Goal: Task Accomplishment & Management: Manage account settings

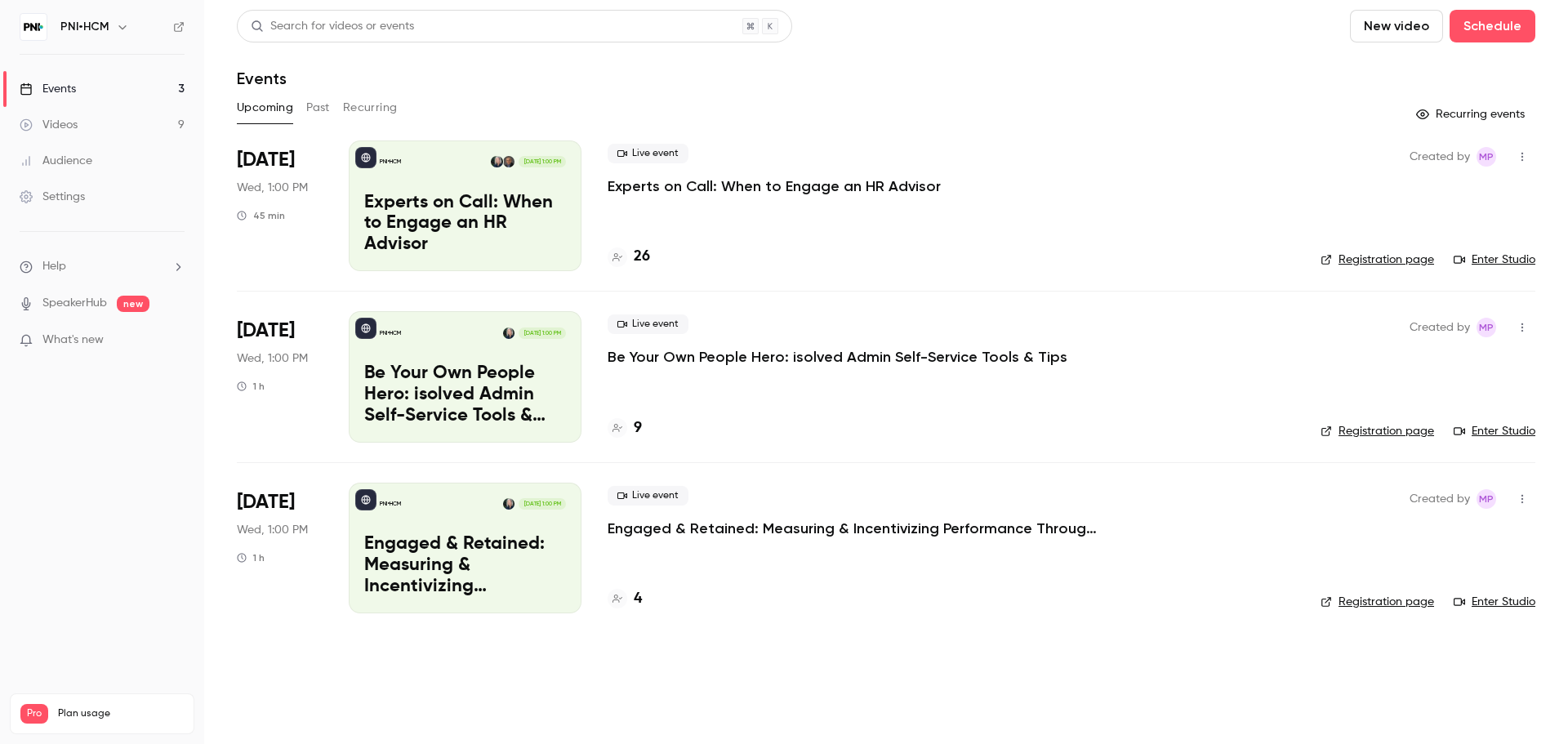
click at [1496, 257] on link "Enter Studio" at bounding box center [1495, 259] width 82 height 17
click at [696, 690] on main "Search for videos or events New video Schedule Events Upcoming Past Recurring R…" at bounding box center [886, 372] width 1364 height 744
click at [528, 231] on p "Experts on Call: When to Engage an HR Advisor" at bounding box center [465, 225] width 202 height 63
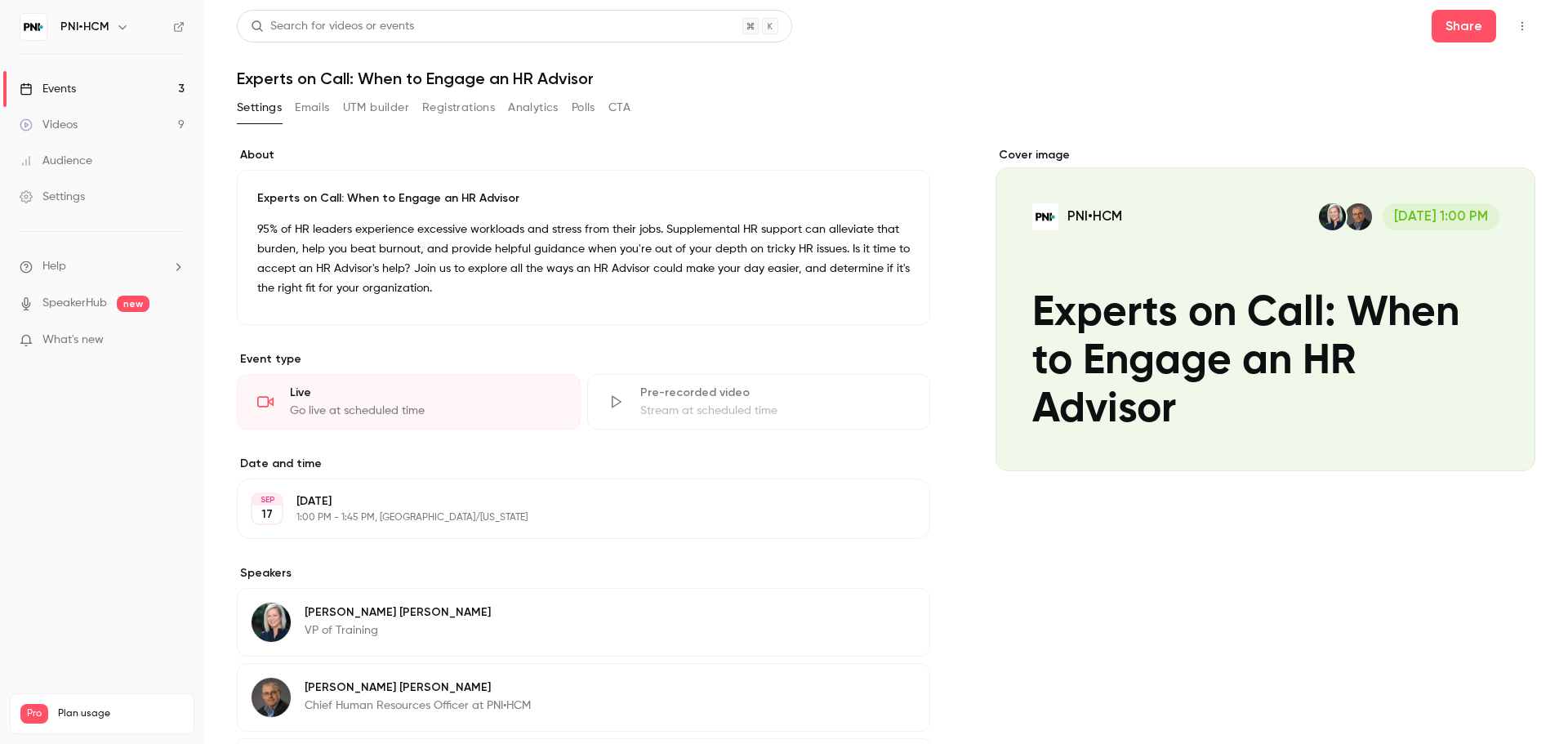
click at [495, 105] on button "Registrations" at bounding box center [458, 108] width 72 height 26
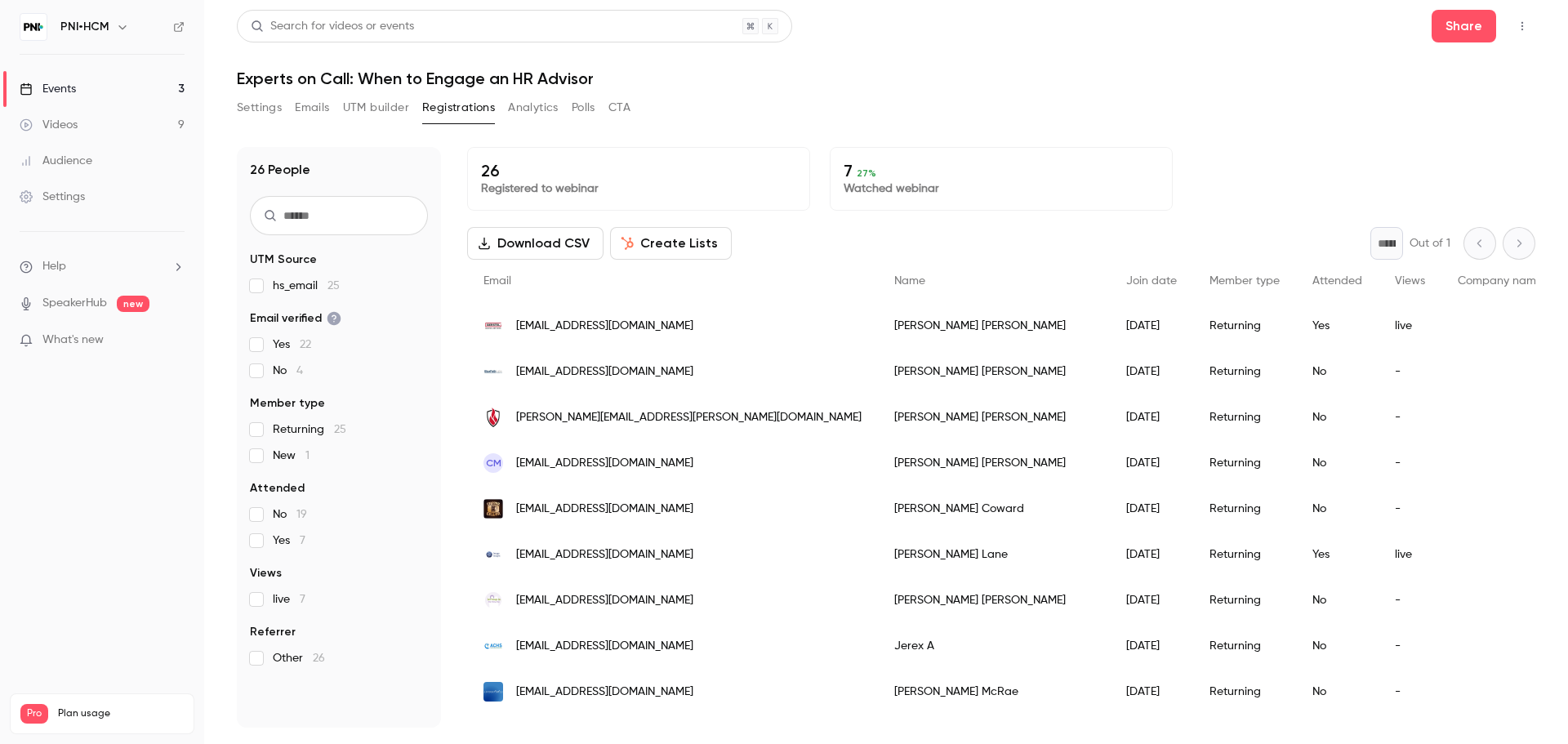
click at [384, 219] on input "text" at bounding box center [340, 216] width 178 height 40
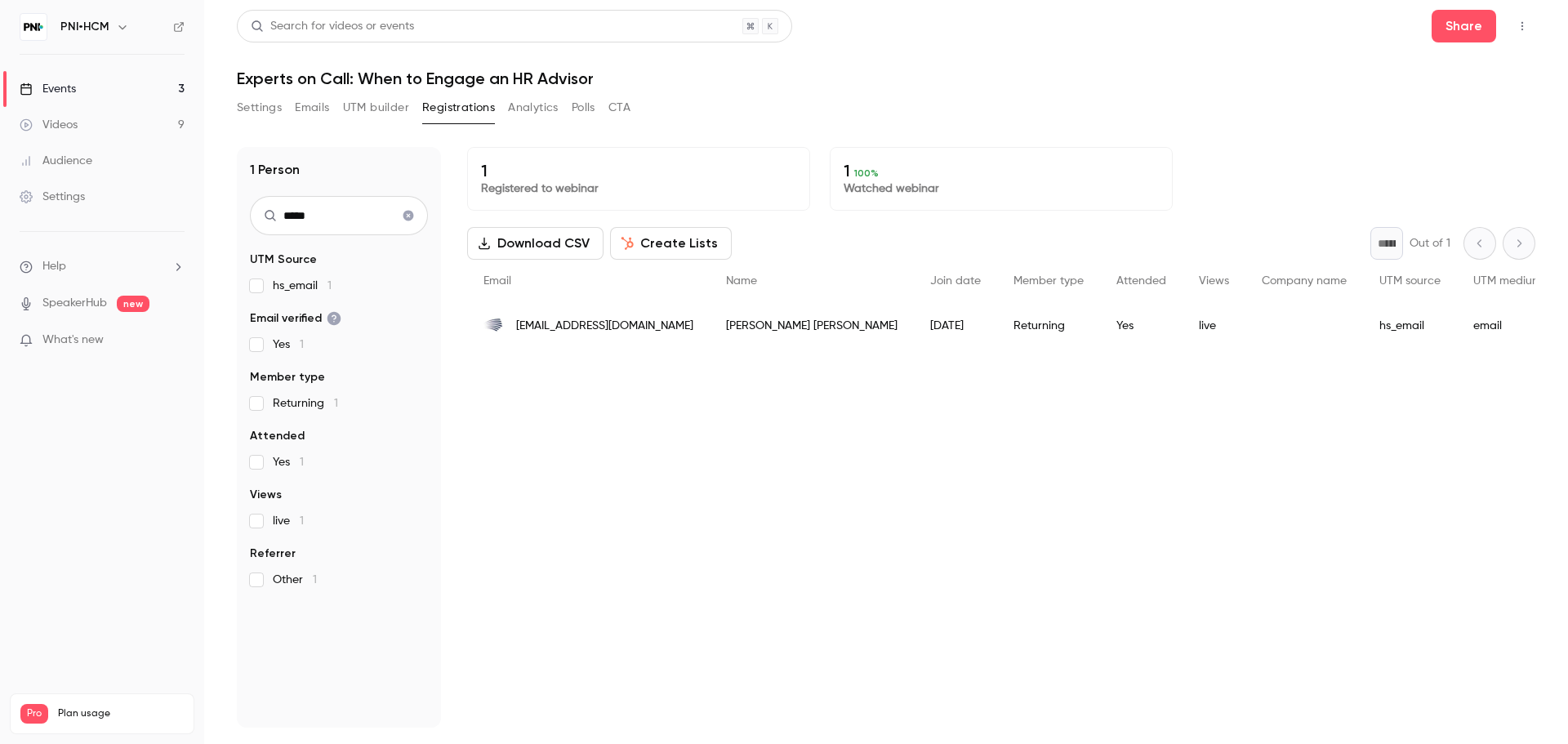
type input "*****"
click at [639, 316] on div "[EMAIL_ADDRESS][DOMAIN_NAME]" at bounding box center [588, 326] width 243 height 46
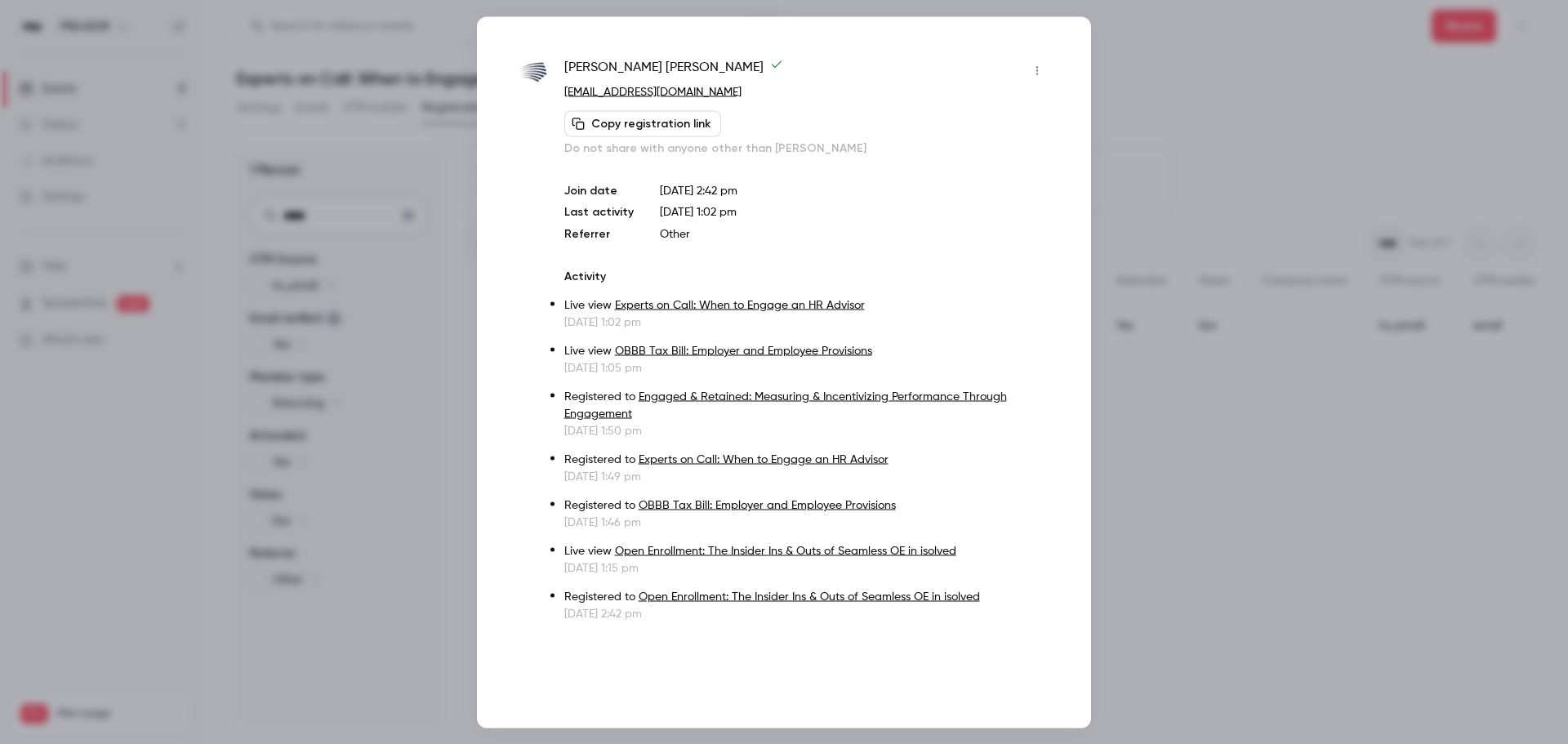
click at [654, 134] on button "Copy registration link" at bounding box center [642, 123] width 156 height 26
click at [1170, 82] on div at bounding box center [784, 372] width 1568 height 744
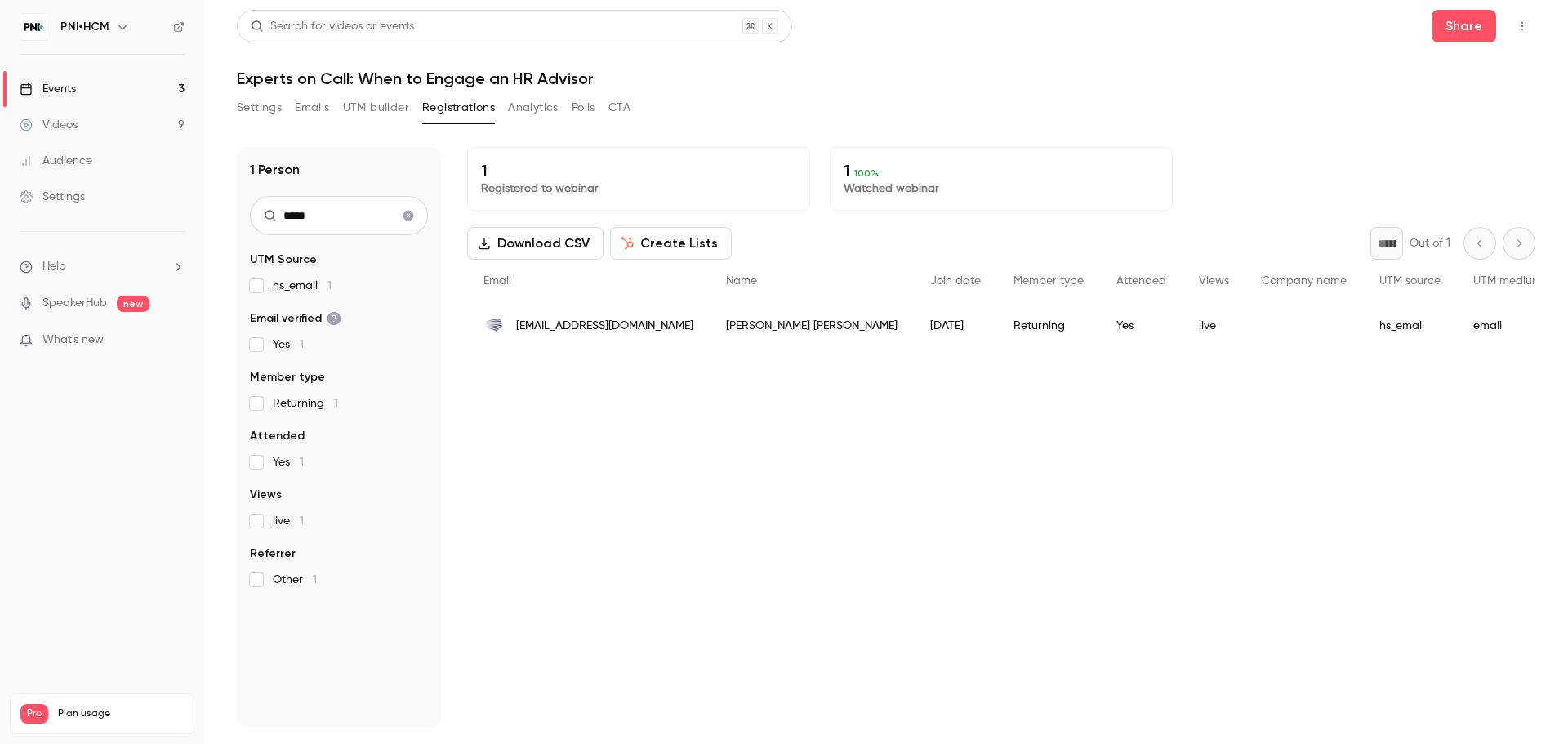
click at [553, 77] on h1 "Experts on Call: When to Engage an HR Advisor" at bounding box center [886, 78] width 1299 height 20
copy div "Experts on Call: When to Engage an HR Advisor Settings Emails UTM builder Regis…"
